Goal: Navigation & Orientation: Find specific page/section

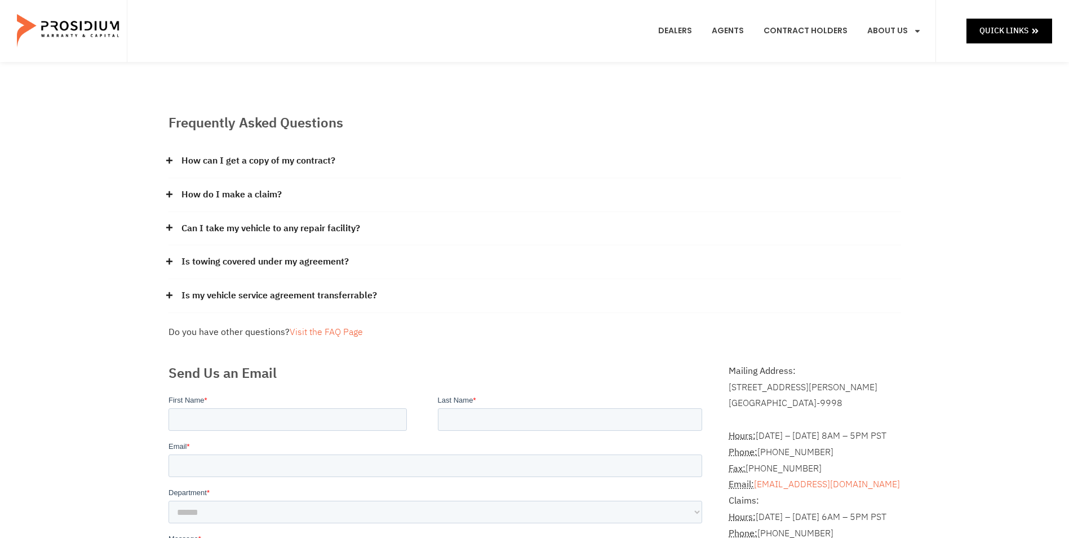
click at [172, 197] on icon at bounding box center [169, 194] width 7 height 7
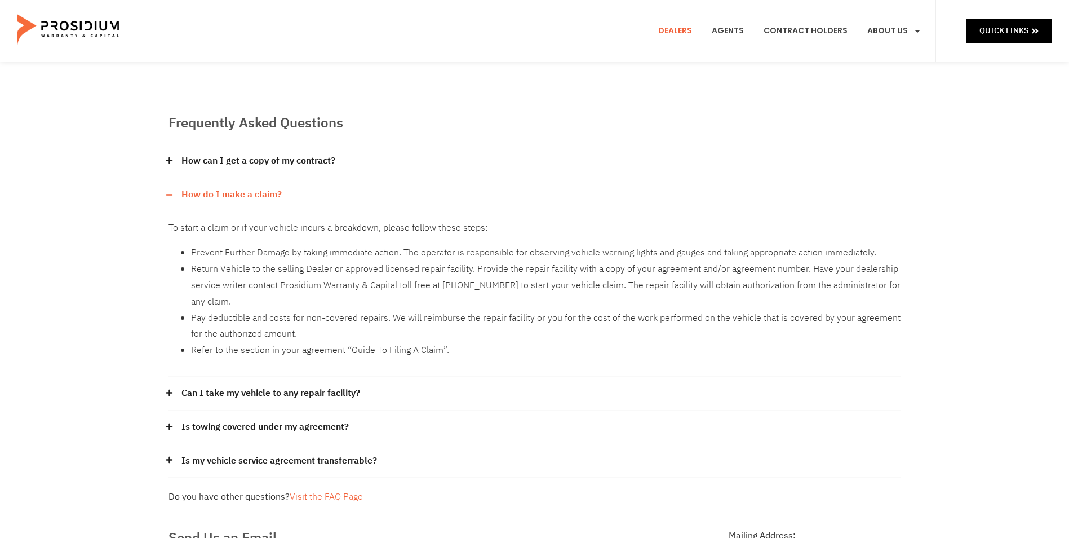
click at [676, 30] on link "Dealers" at bounding box center [675, 31] width 51 height 42
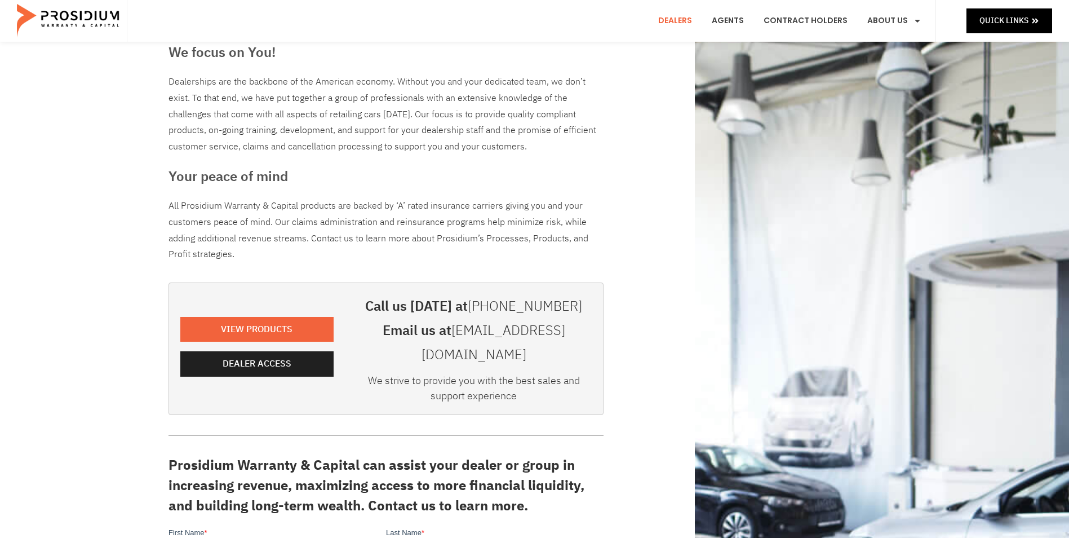
scroll to position [56, 0]
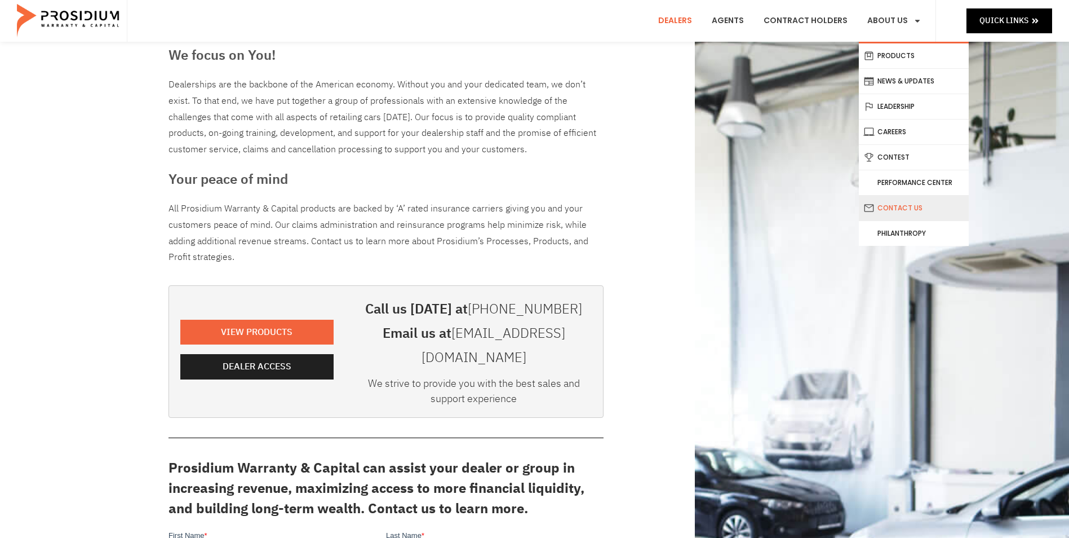
click at [900, 210] on link "Contact Us" at bounding box center [914, 208] width 110 height 25
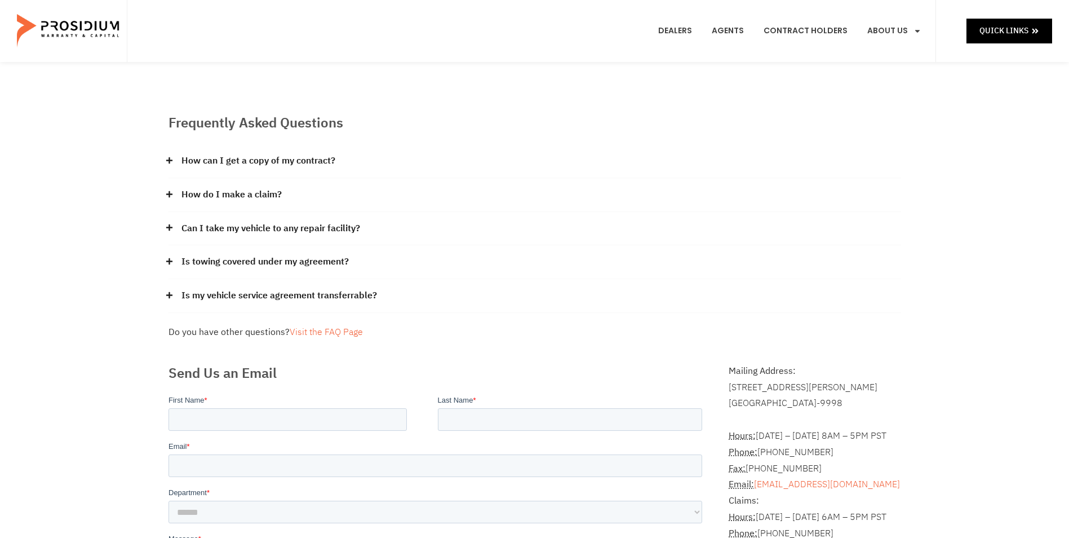
click at [166, 185] on div "Frequently Asked Questions How can I get a copy of my contract? Please contact …" at bounding box center [535, 226] width 744 height 239
click at [171, 194] on icon at bounding box center [169, 194] width 6 height 6
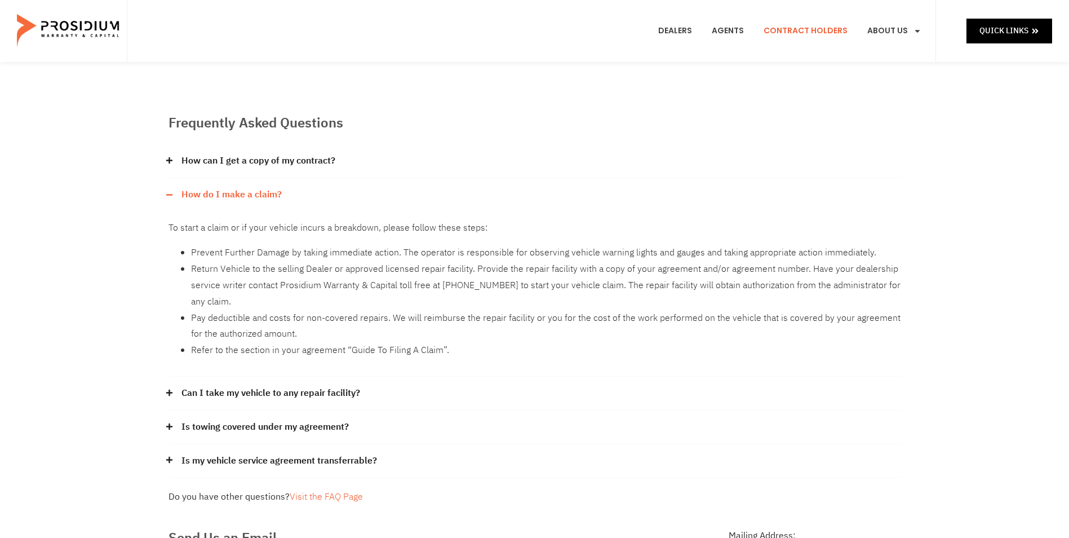
click at [795, 26] on link "Contract Holders" at bounding box center [805, 31] width 101 height 42
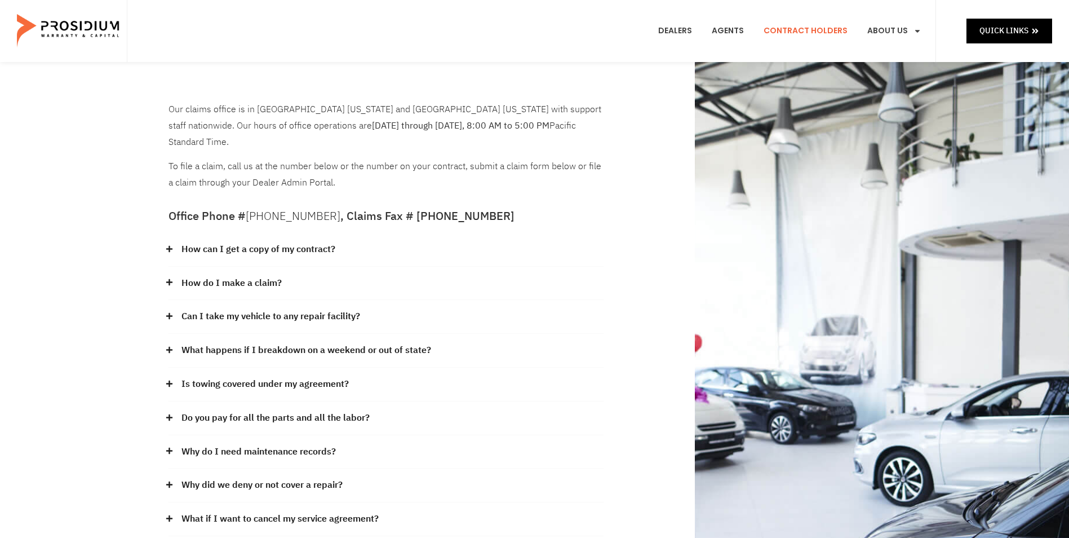
click at [166, 278] on icon at bounding box center [169, 281] width 7 height 7
